Goal: Task Accomplishment & Management: Manage account settings

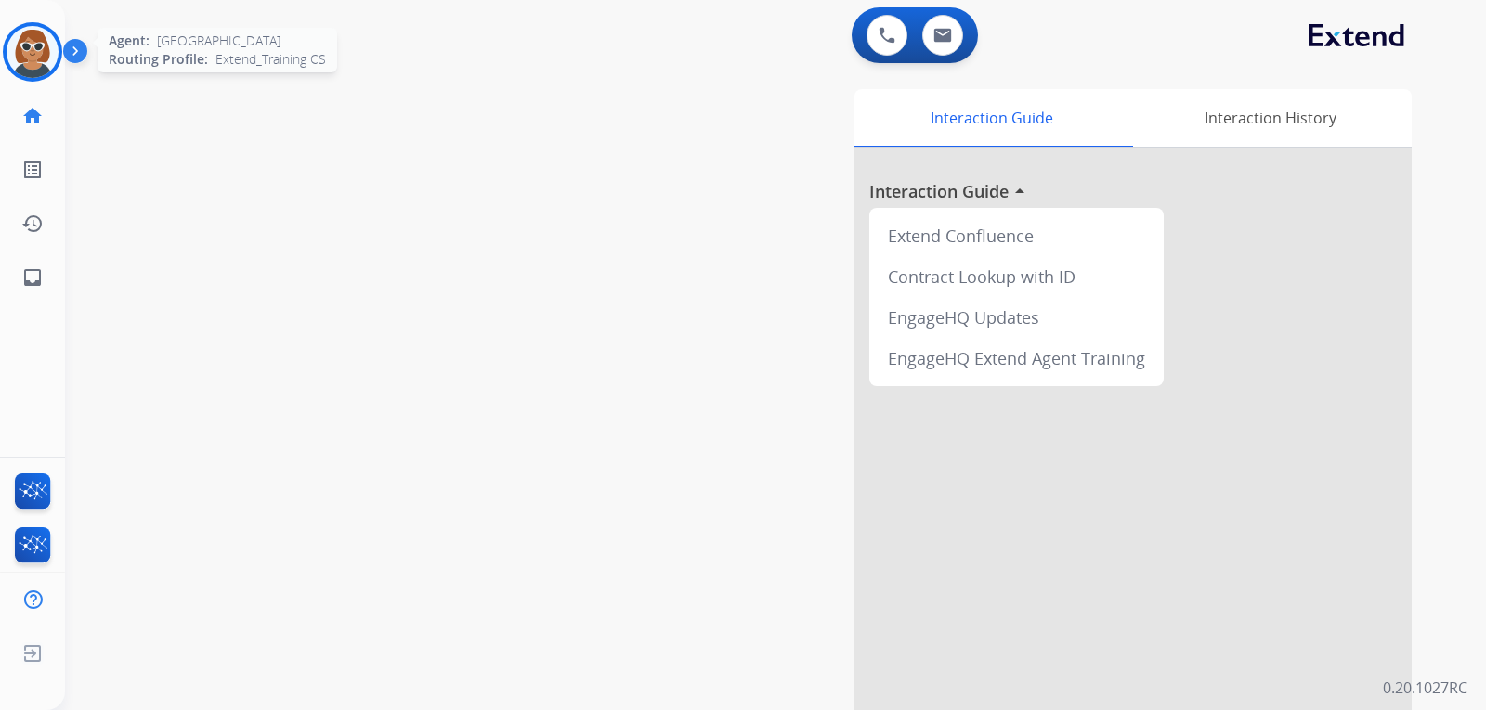
click at [52, 49] on img at bounding box center [32, 52] width 52 height 52
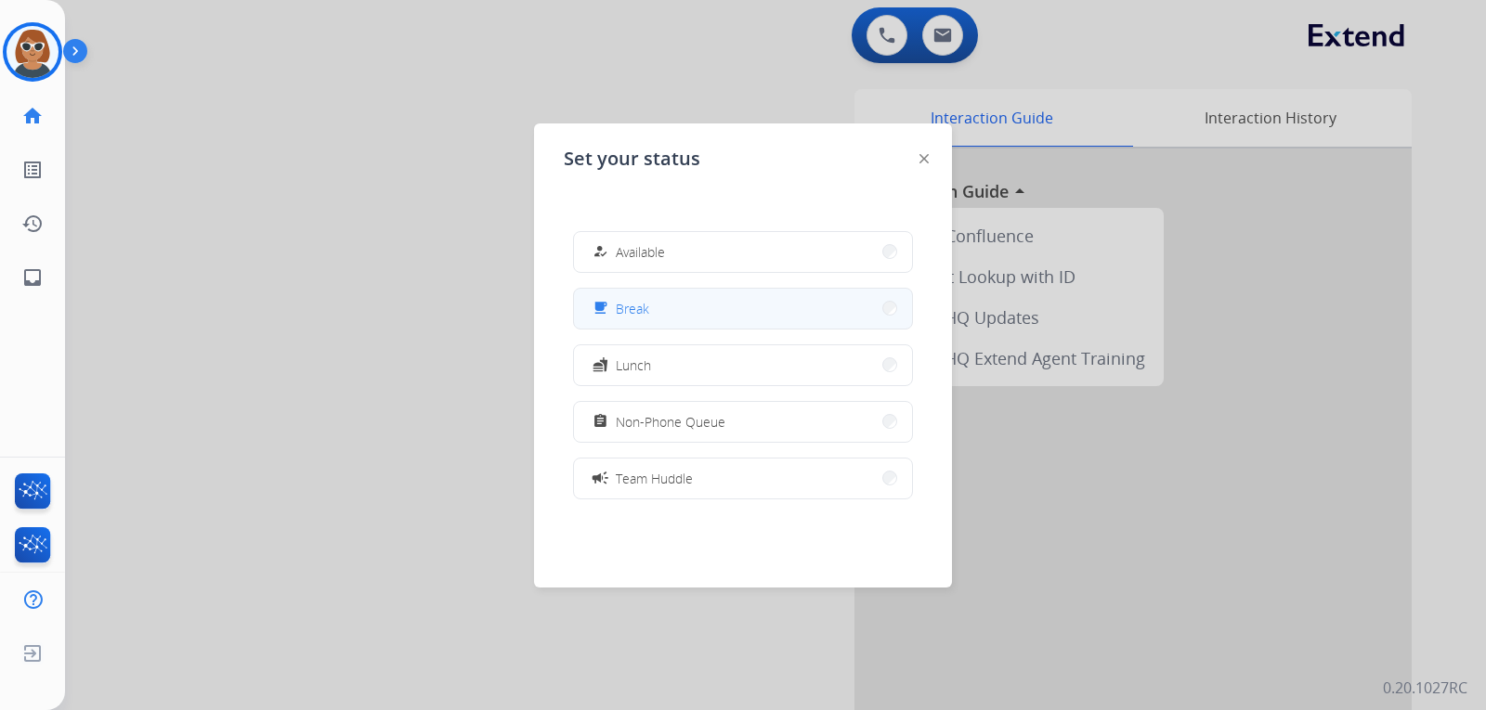
click at [707, 313] on button "free_breakfast Break" at bounding box center [743, 309] width 338 height 40
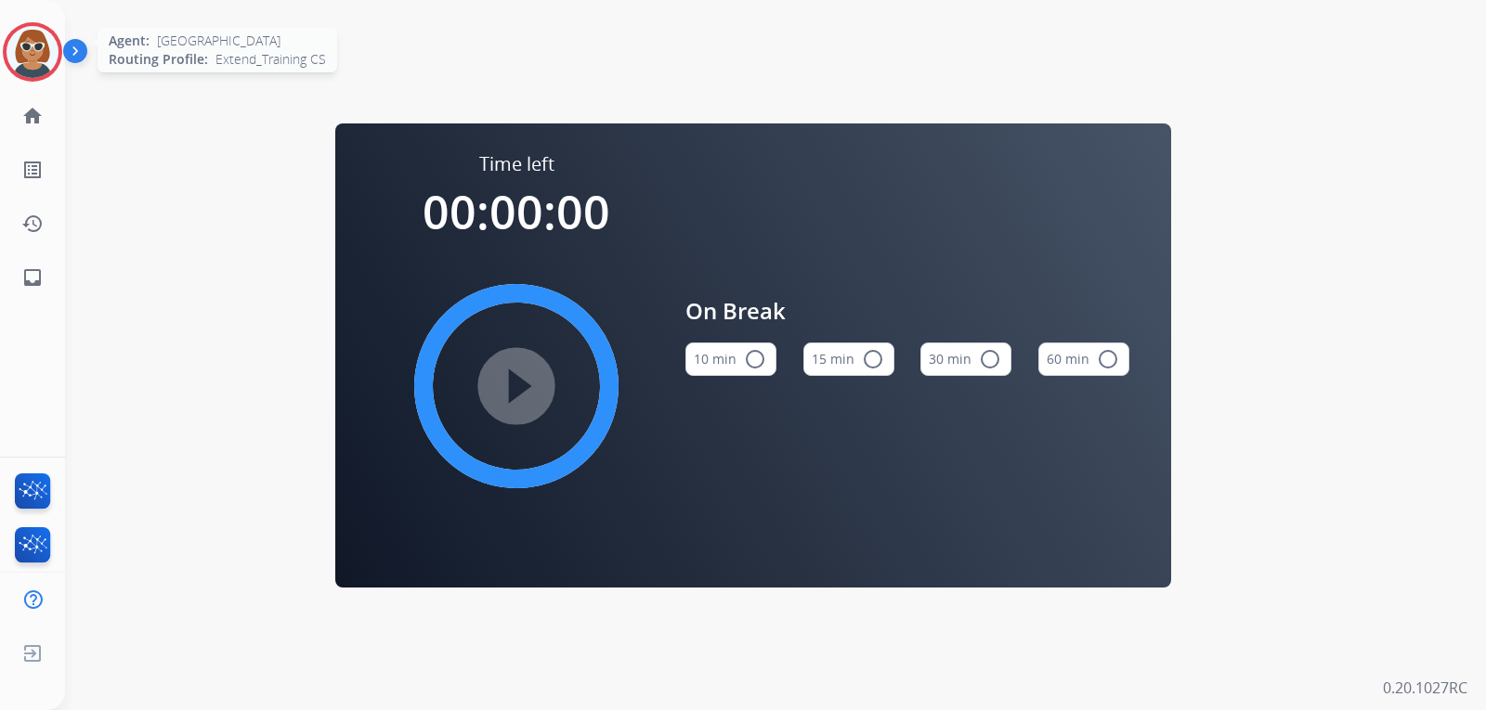
click at [46, 65] on img at bounding box center [32, 52] width 52 height 52
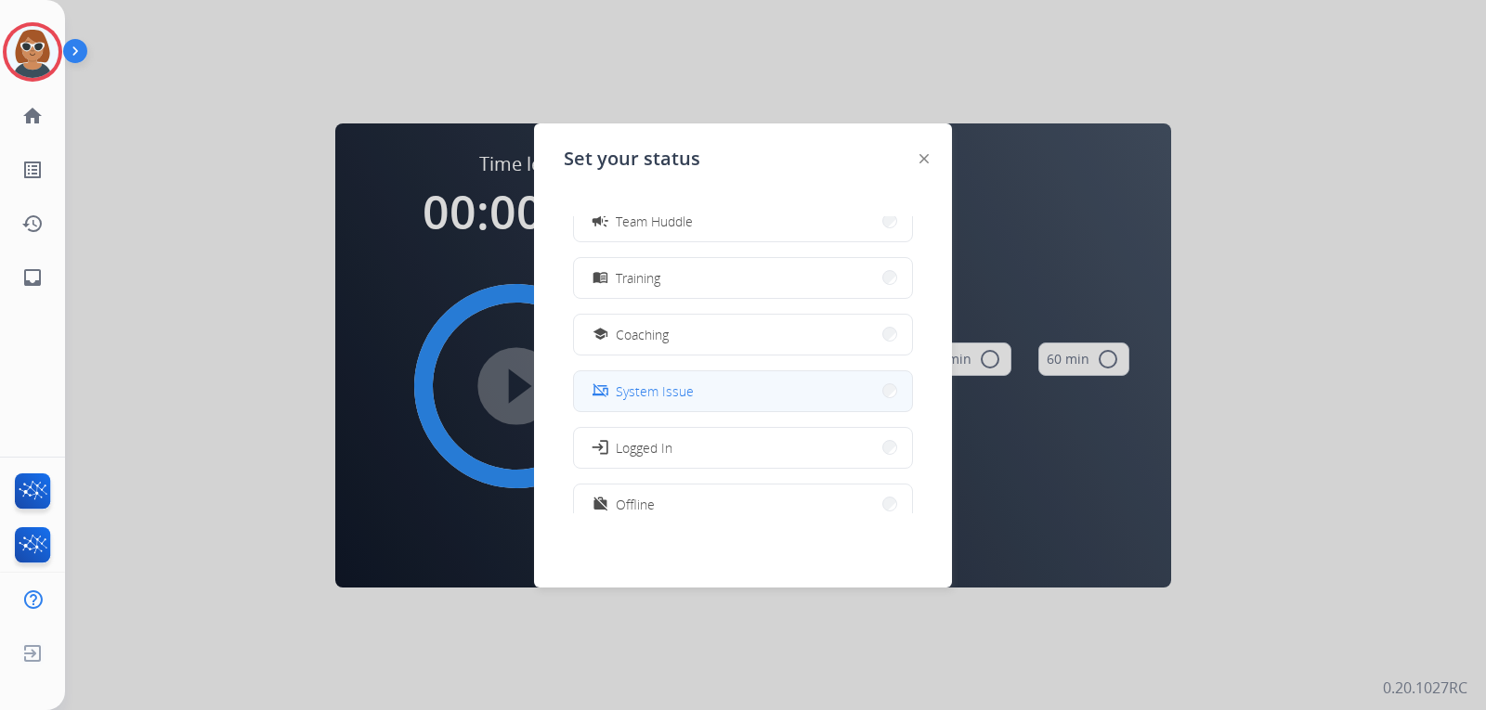
scroll to position [279, 0]
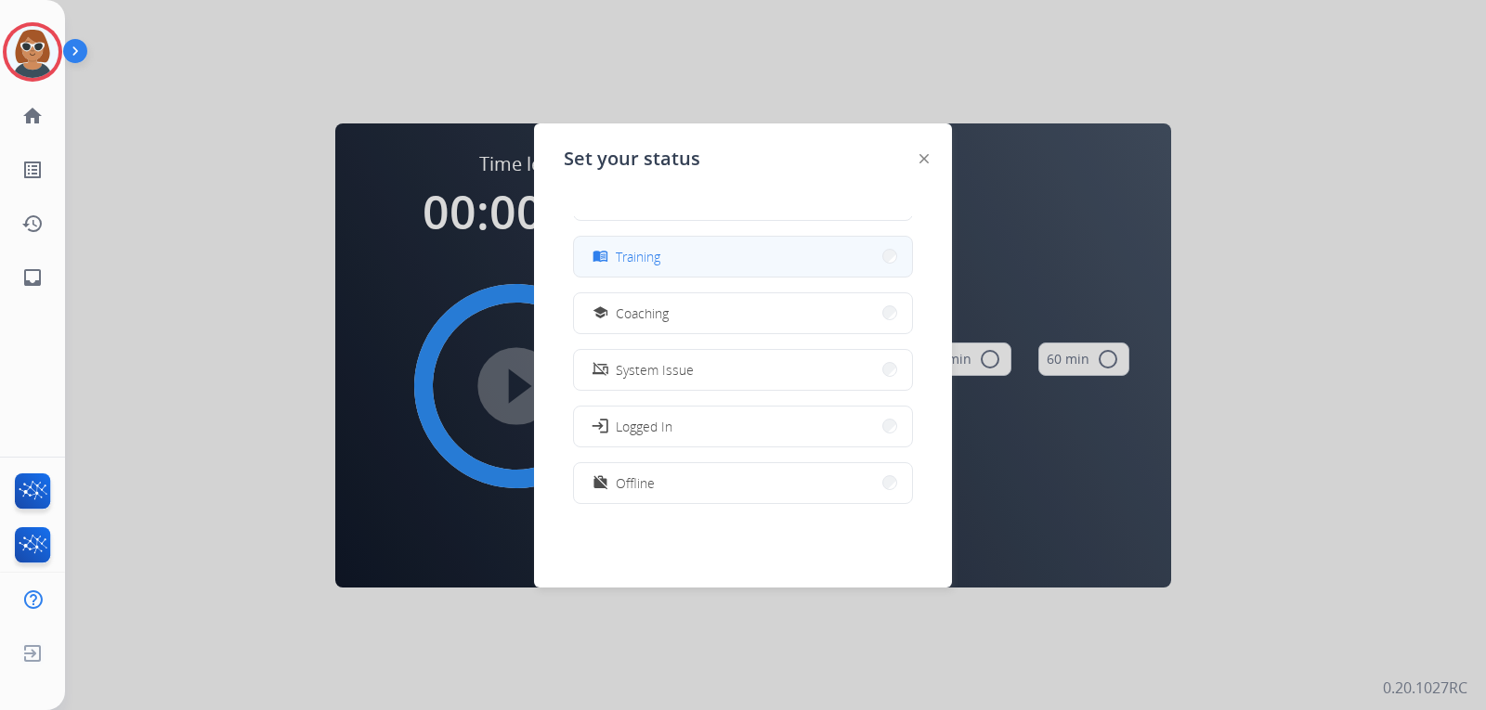
click at [703, 265] on button "menu_book Training" at bounding box center [743, 257] width 338 height 40
